Goal: Transaction & Acquisition: Subscribe to service/newsletter

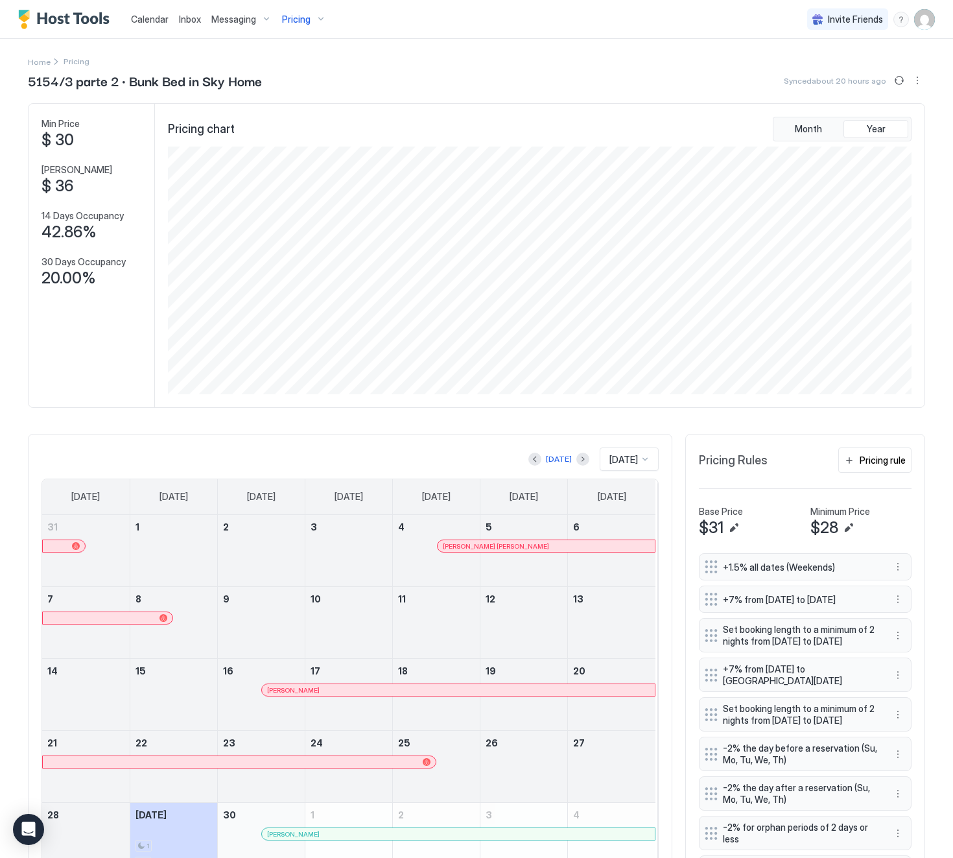
scroll to position [249, 745]
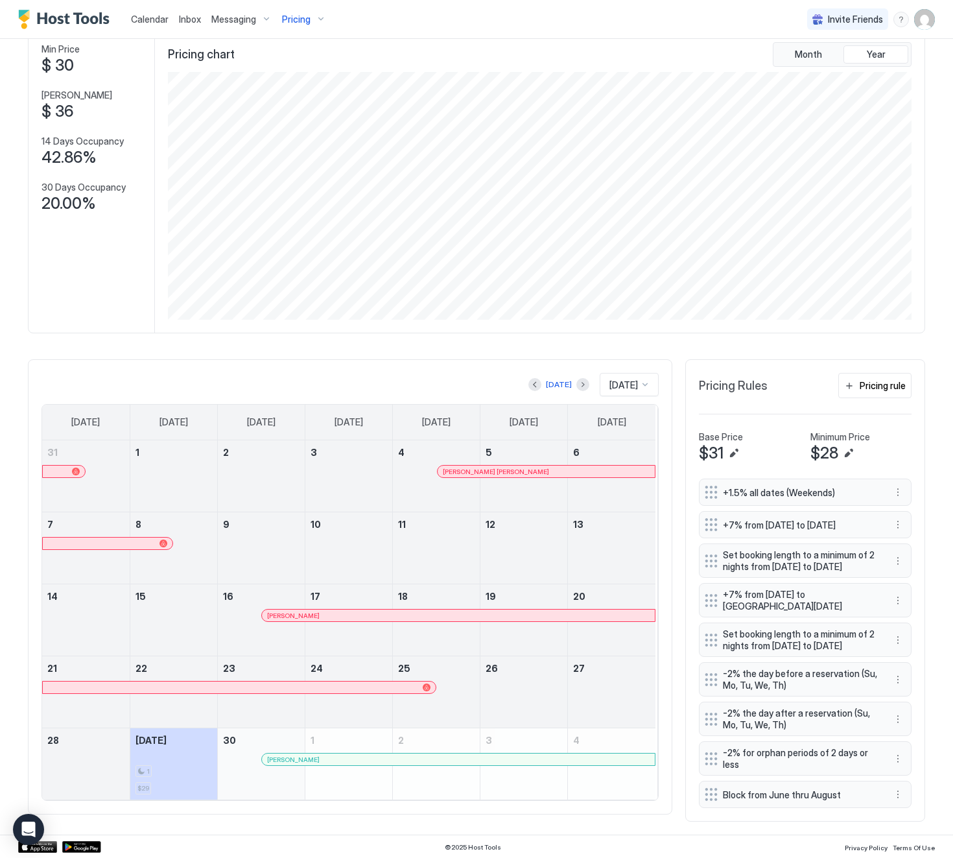
click at [292, 16] on span "Pricing" at bounding box center [296, 20] width 29 height 12
click at [243, 97] on input "Input Field" at bounding box center [311, 93] width 201 height 22
type input "****"
click at [315, 170] on div "4516- [PERSON_NAME] · 3bed TH with Pool in a Resort" at bounding box center [313, 175] width 189 height 30
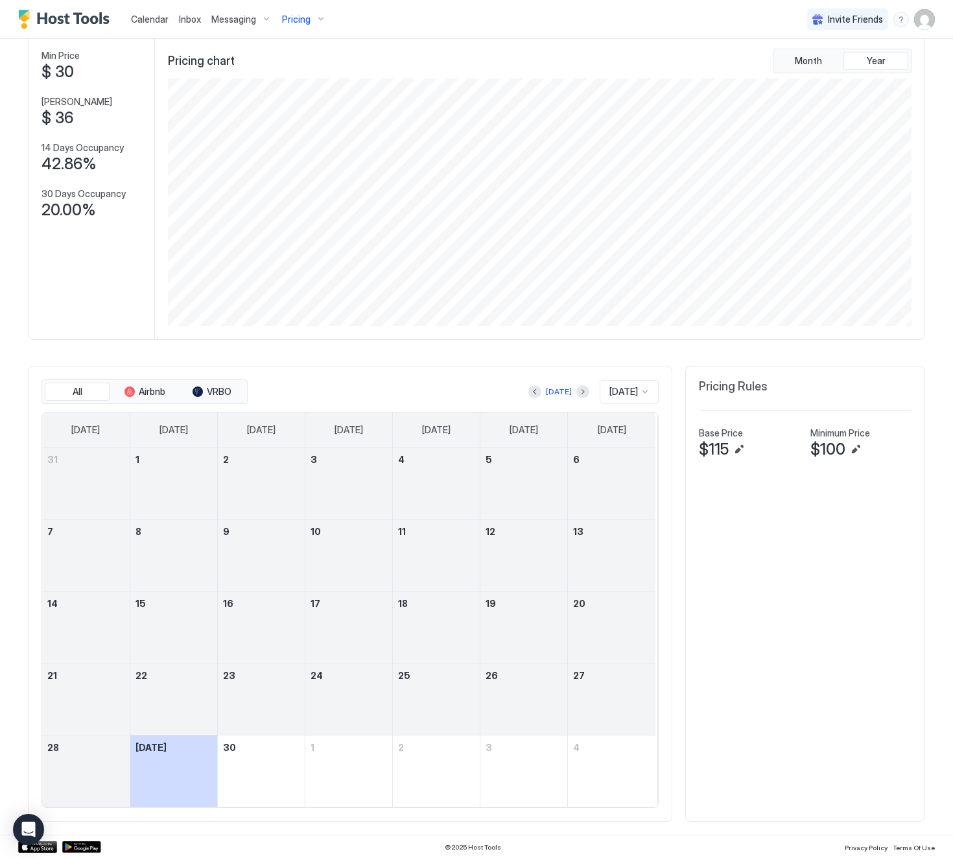
scroll to position [75, 0]
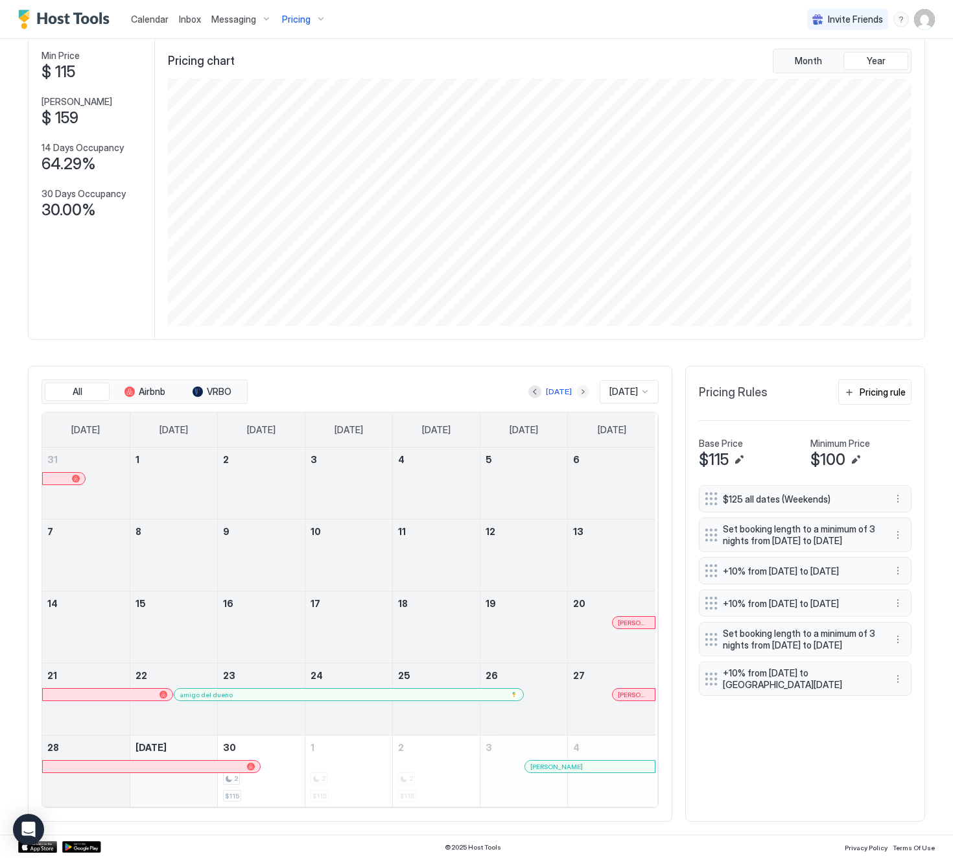
click at [576, 390] on button "Next month" at bounding box center [582, 391] width 13 height 13
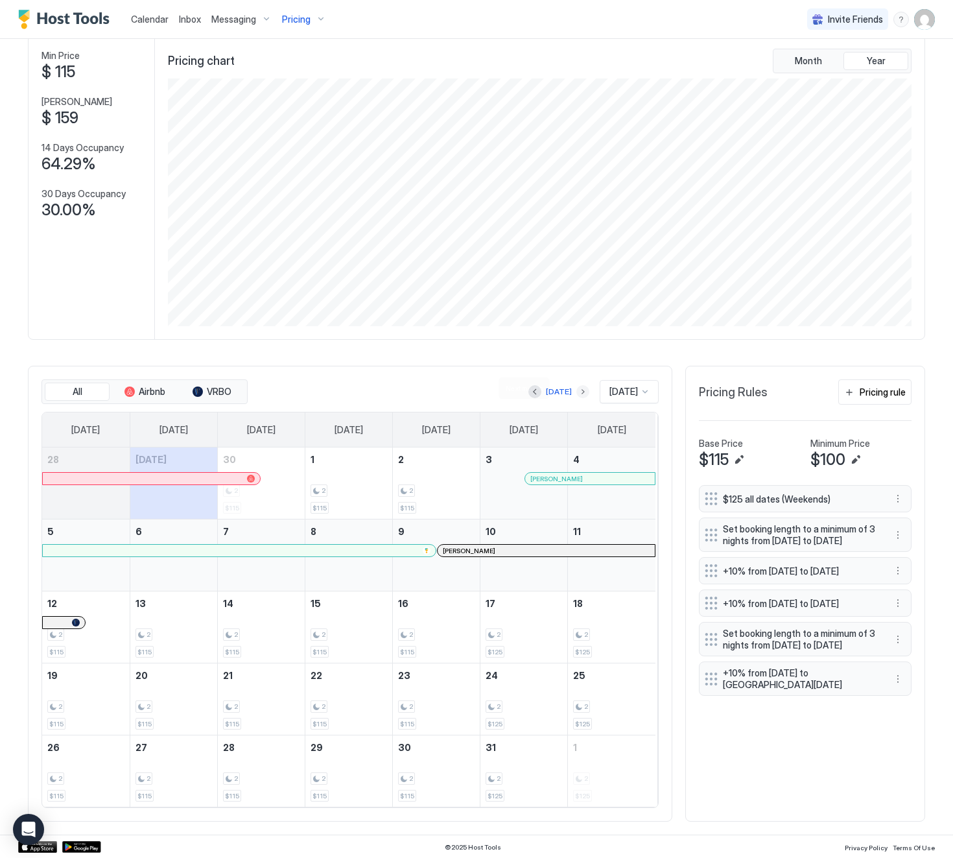
click at [576, 389] on button "Next month" at bounding box center [582, 391] width 13 height 13
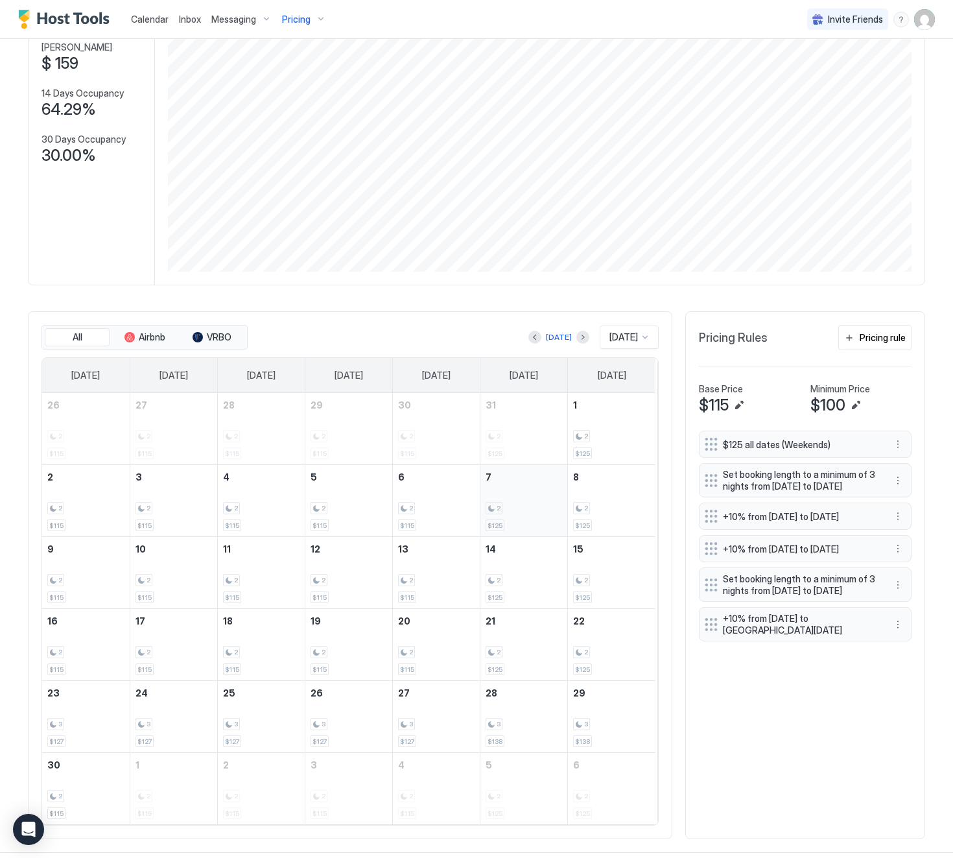
scroll to position [147, 0]
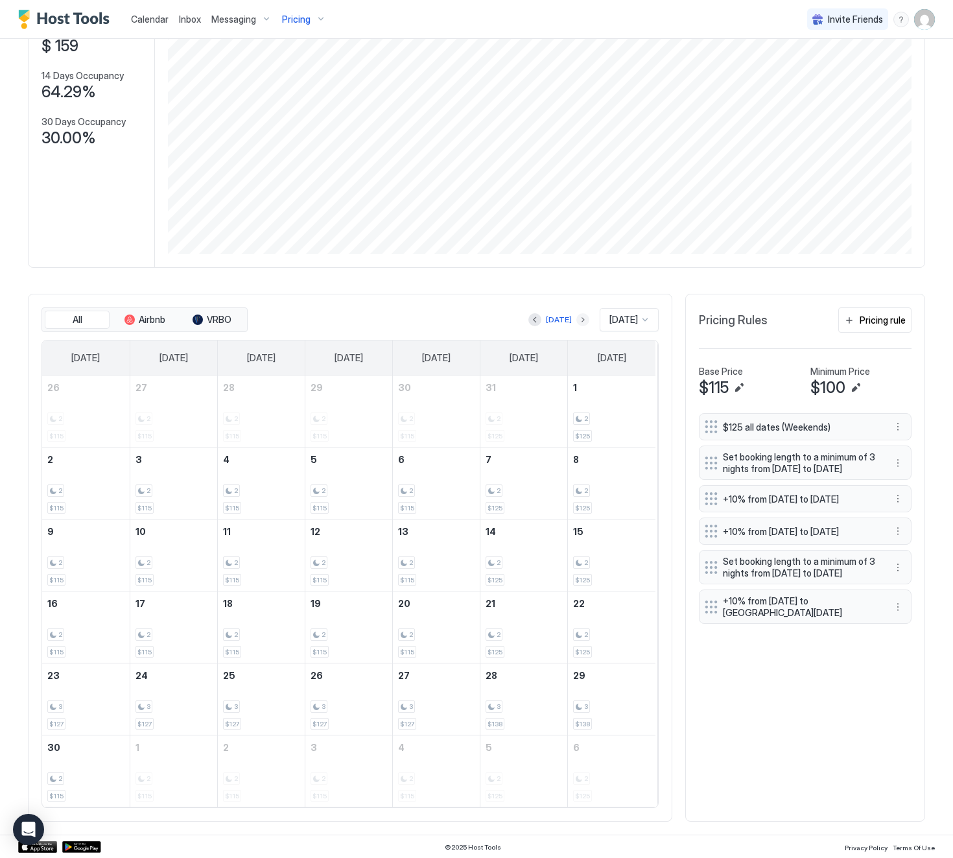
click at [576, 317] on button "Next month" at bounding box center [582, 319] width 13 height 13
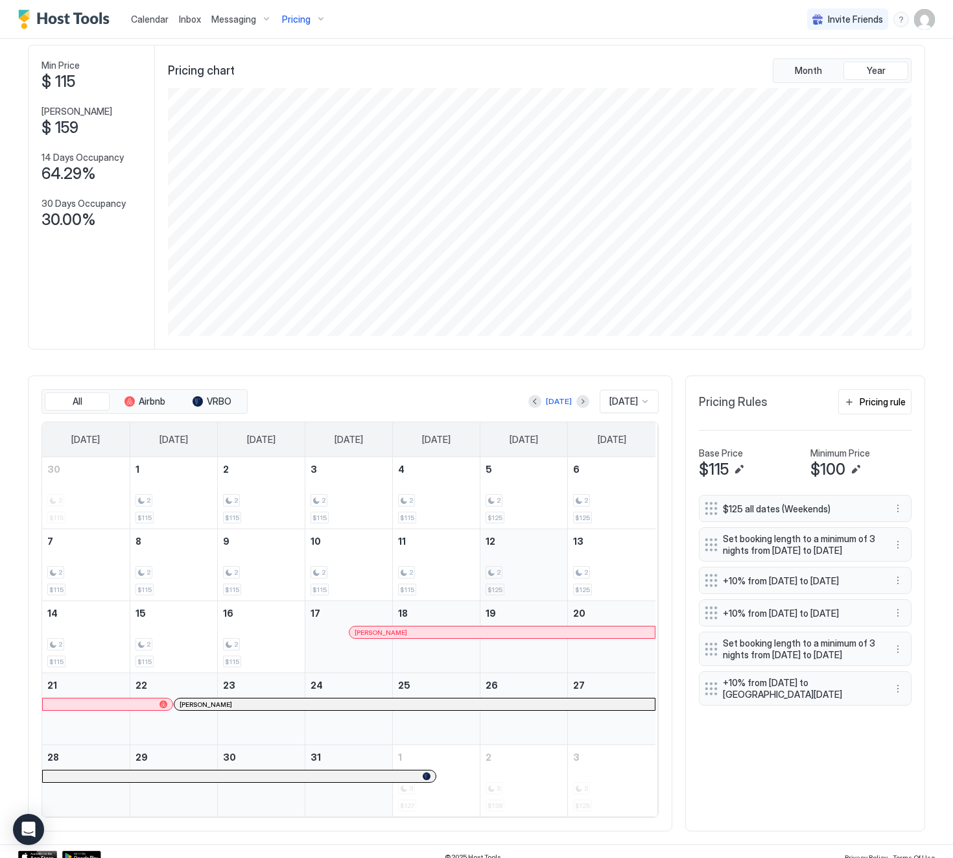
scroll to position [75, 0]
